Goal: Check status: Check status

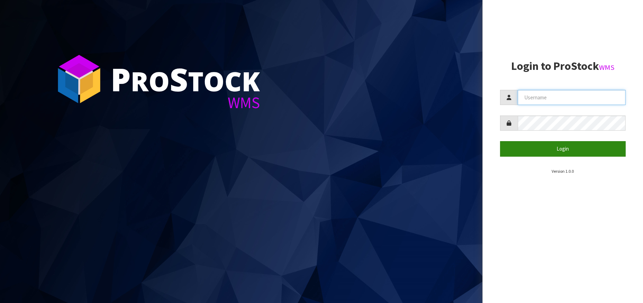
type input "[EMAIL_ADDRESS][DOMAIN_NAME]"
click at [565, 152] on button "Login" at bounding box center [563, 148] width 126 height 15
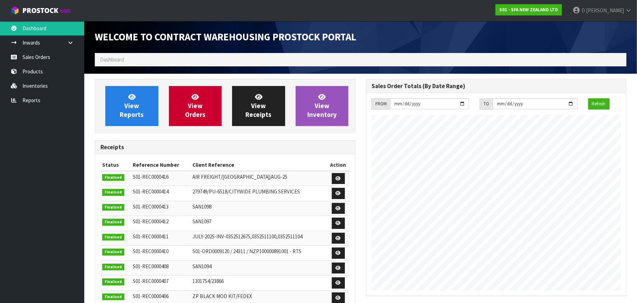
scroll to position [389, 271]
click at [58, 59] on link "Sales Orders" at bounding box center [42, 57] width 84 height 14
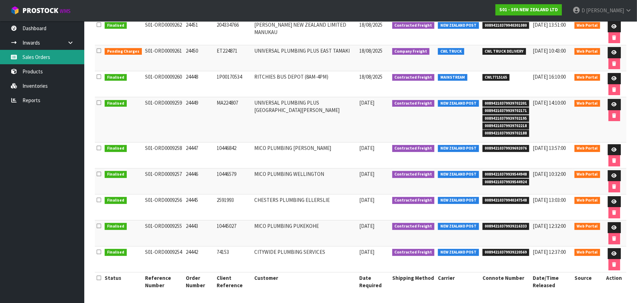
scroll to position [118, 0]
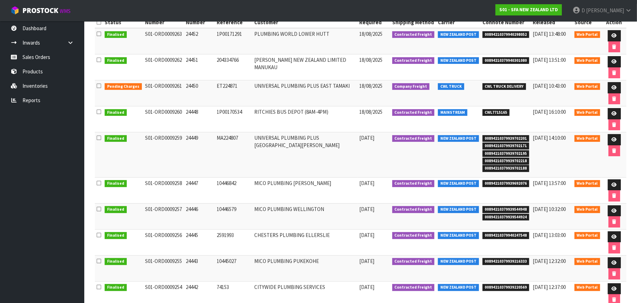
click at [459, 157] on td "NEW ZEALAND POST" at bounding box center [458, 154] width 45 height 45
drag, startPoint x: 478, startPoint y: 145, endPoint x: 522, endPoint y: 148, distance: 44.0
click at [522, 148] on span "00894210379939702171" at bounding box center [506, 146] width 47 height 7
copy span "00894210379939702171"
drag, startPoint x: 478, startPoint y: 153, endPoint x: 523, endPoint y: 154, distance: 45.7
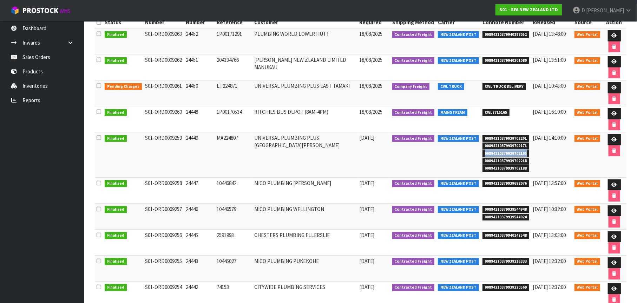
click at [523, 154] on td "00894210379939702201 00894210379939702171 00894210379939702195 0089421037993970…" at bounding box center [506, 154] width 51 height 45
copy span "00894210379939702195"
